Goal: Use online tool/utility

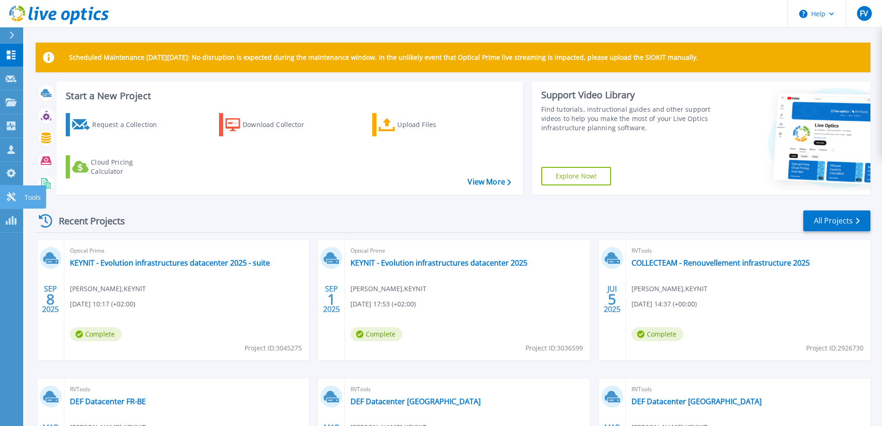
click at [26, 195] on p "Tools" at bounding box center [33, 197] width 16 height 24
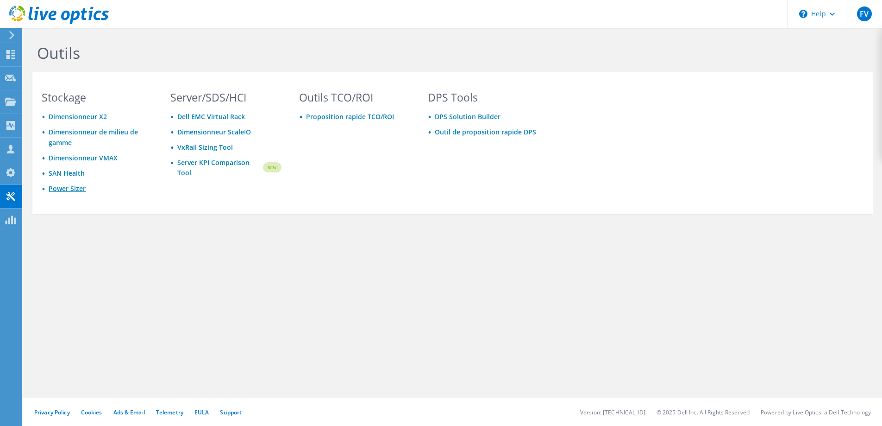
click at [79, 191] on link "Power Sizer" at bounding box center [67, 188] width 37 height 9
click at [56, 51] on div "Tableau de bord" at bounding box center [52, 54] width 61 height 23
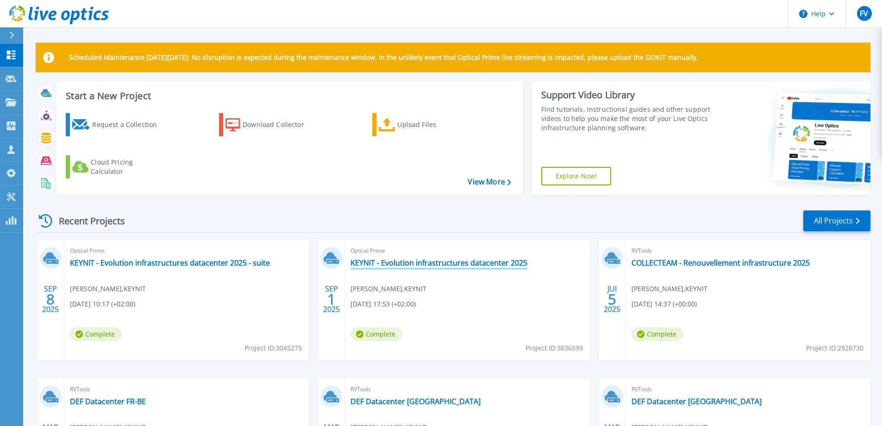
click at [387, 266] on link "KEYNIT - Evolution infrastructures datacenter 2025" at bounding box center [439, 262] width 177 height 9
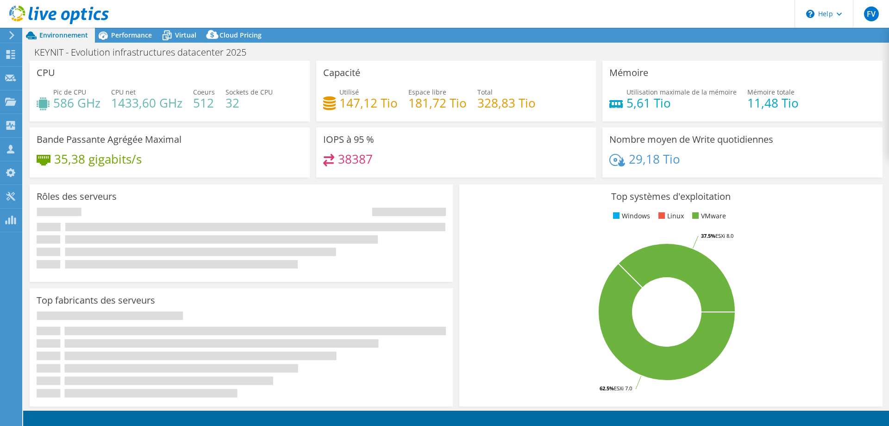
select select "USD"
